Goal: Find specific page/section: Find specific page/section

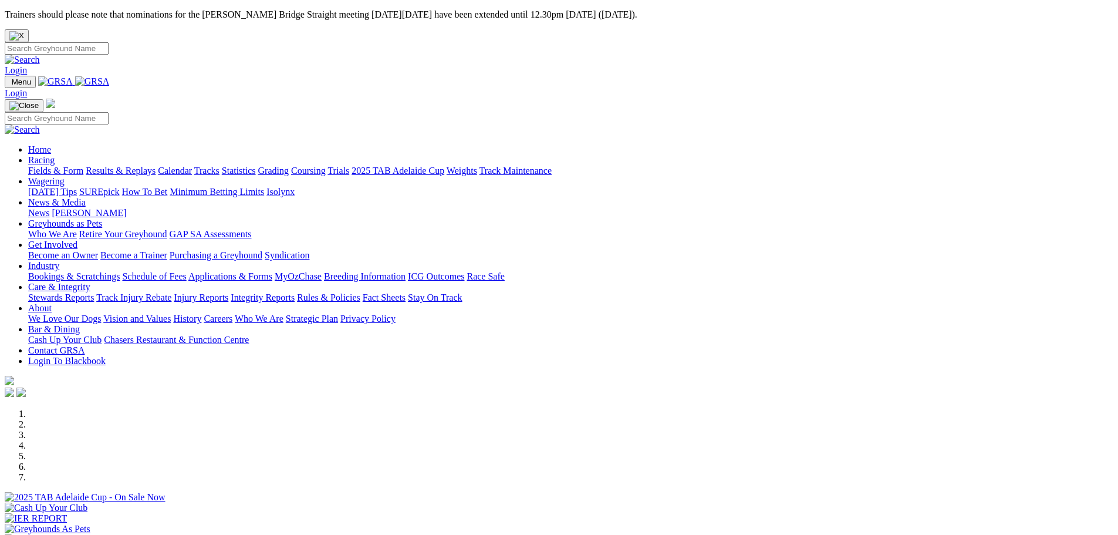
click at [83, 165] on link "Fields & Form" at bounding box center [55, 170] width 55 height 10
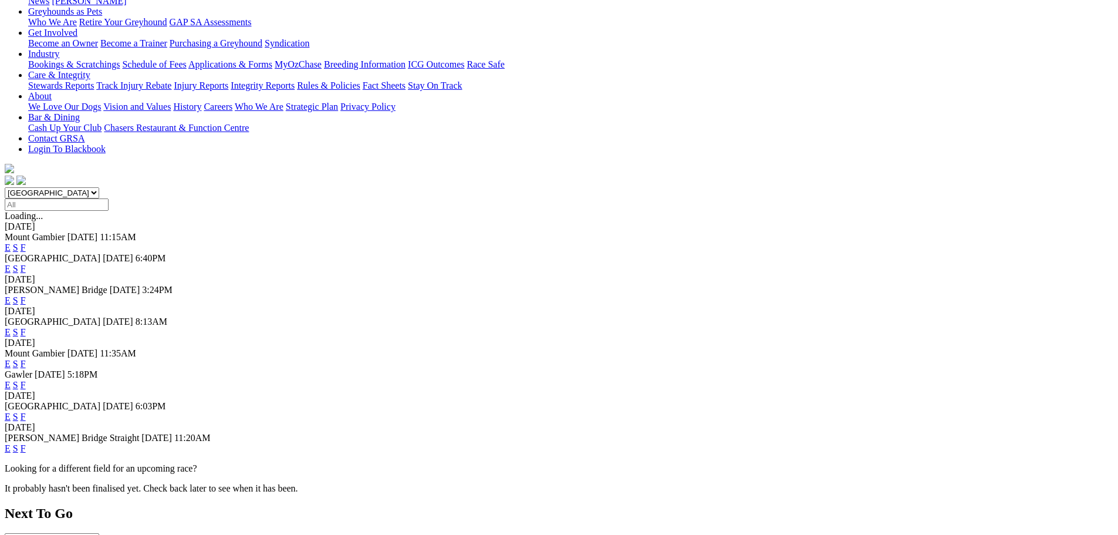
scroll to position [235, 0]
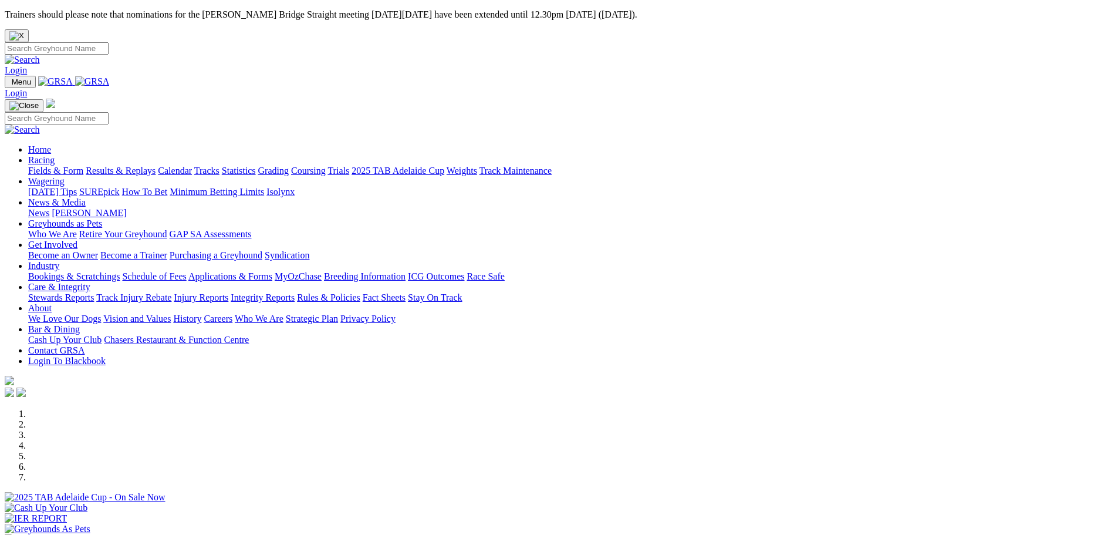
click at [83, 165] on link "Fields & Form" at bounding box center [55, 170] width 55 height 10
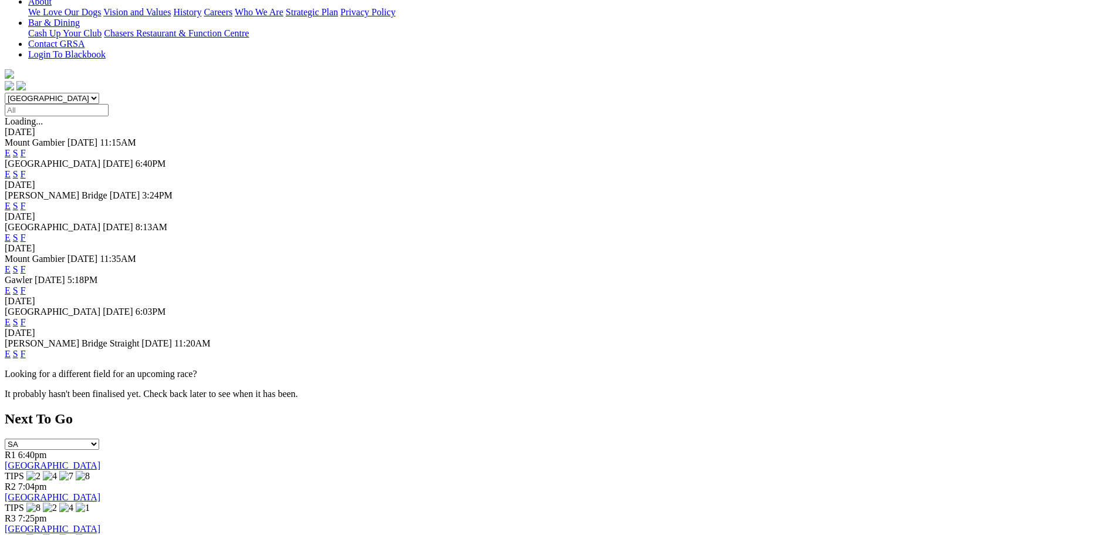
scroll to position [352, 0]
